Goal: Information Seeking & Learning: Understand process/instructions

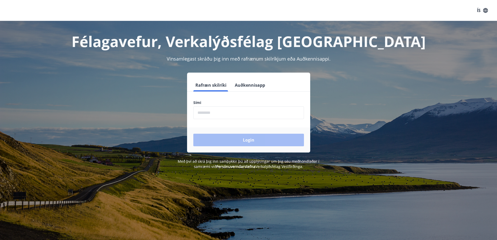
click at [250, 113] on input "phone" at bounding box center [248, 112] width 111 height 13
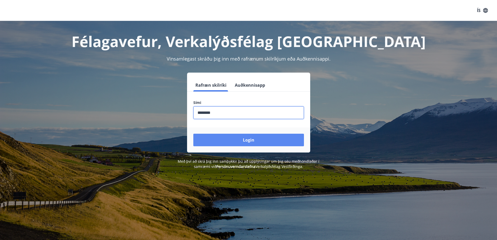
type input "********"
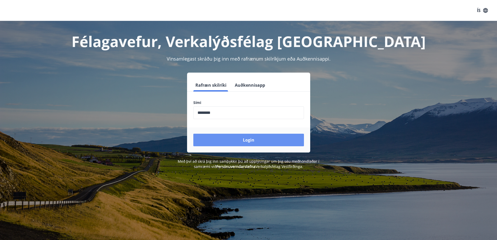
click at [258, 141] on button "Login" at bounding box center [248, 140] width 111 height 13
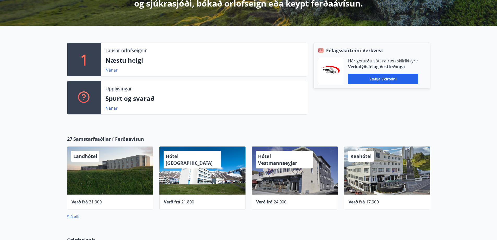
scroll to position [84, 0]
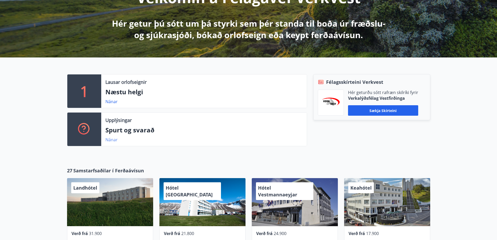
click at [110, 141] on link "Nánar" at bounding box center [111, 140] width 12 height 6
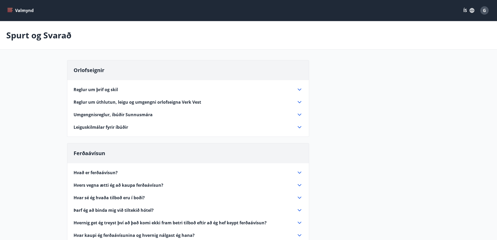
click at [122, 89] on div "Reglur um þrif og skil" at bounding box center [185, 90] width 223 height 6
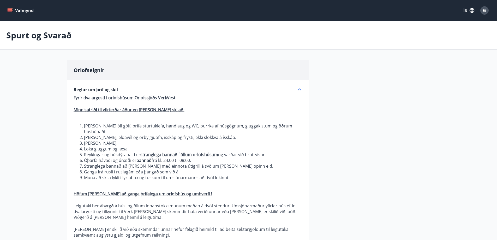
click at [122, 89] on div "Reglur um þrif og skil" at bounding box center [185, 90] width 223 height 6
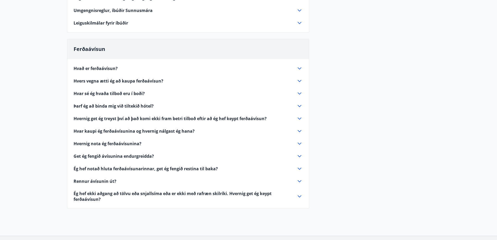
scroll to position [104, 0]
